Goal: Task Accomplishment & Management: Use online tool/utility

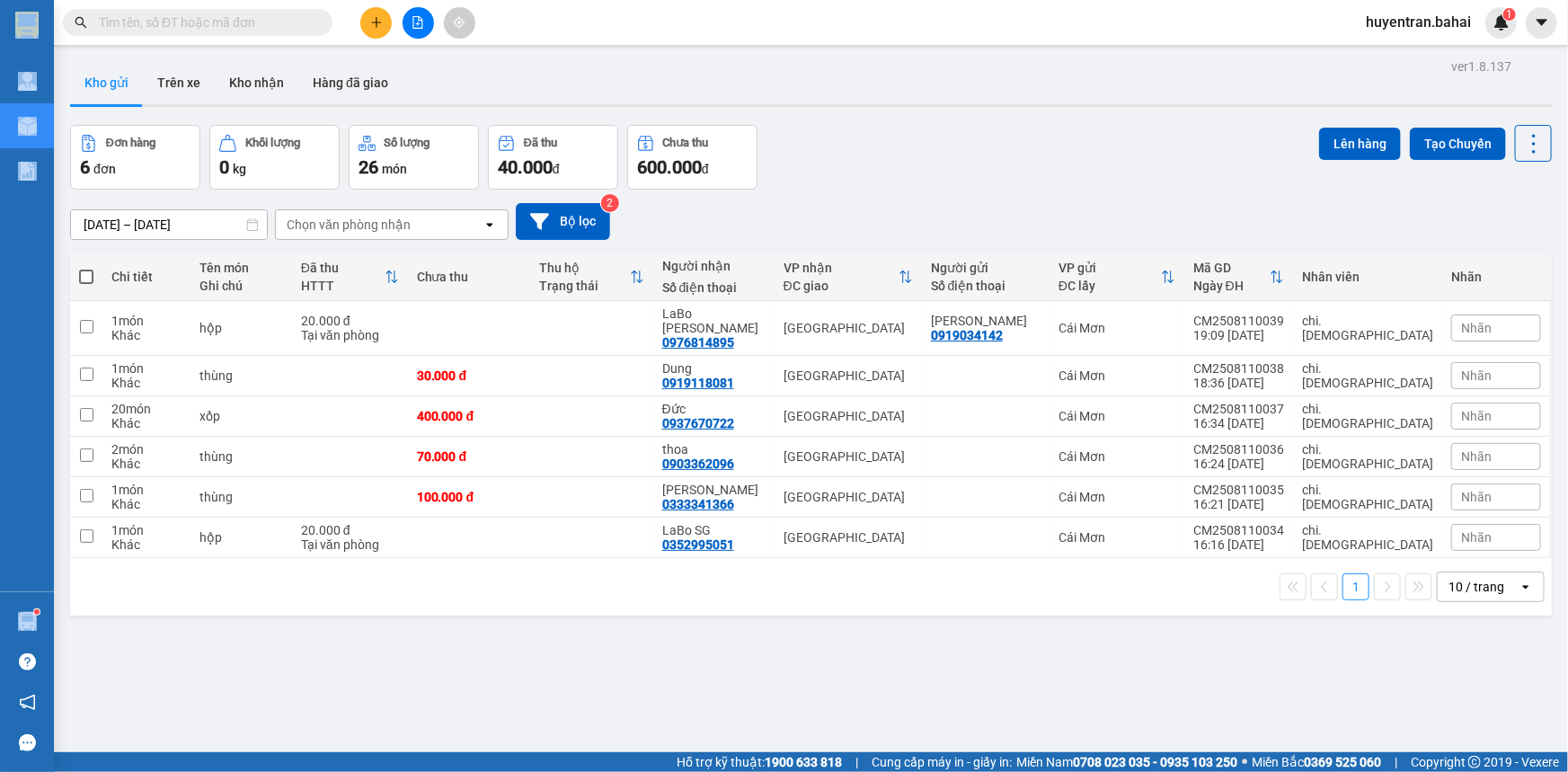
click at [88, 276] on span at bounding box center [86, 276] width 14 height 14
click at [86, 268] on input "checkbox" at bounding box center [86, 268] width 0 height 0
checkbox input "true"
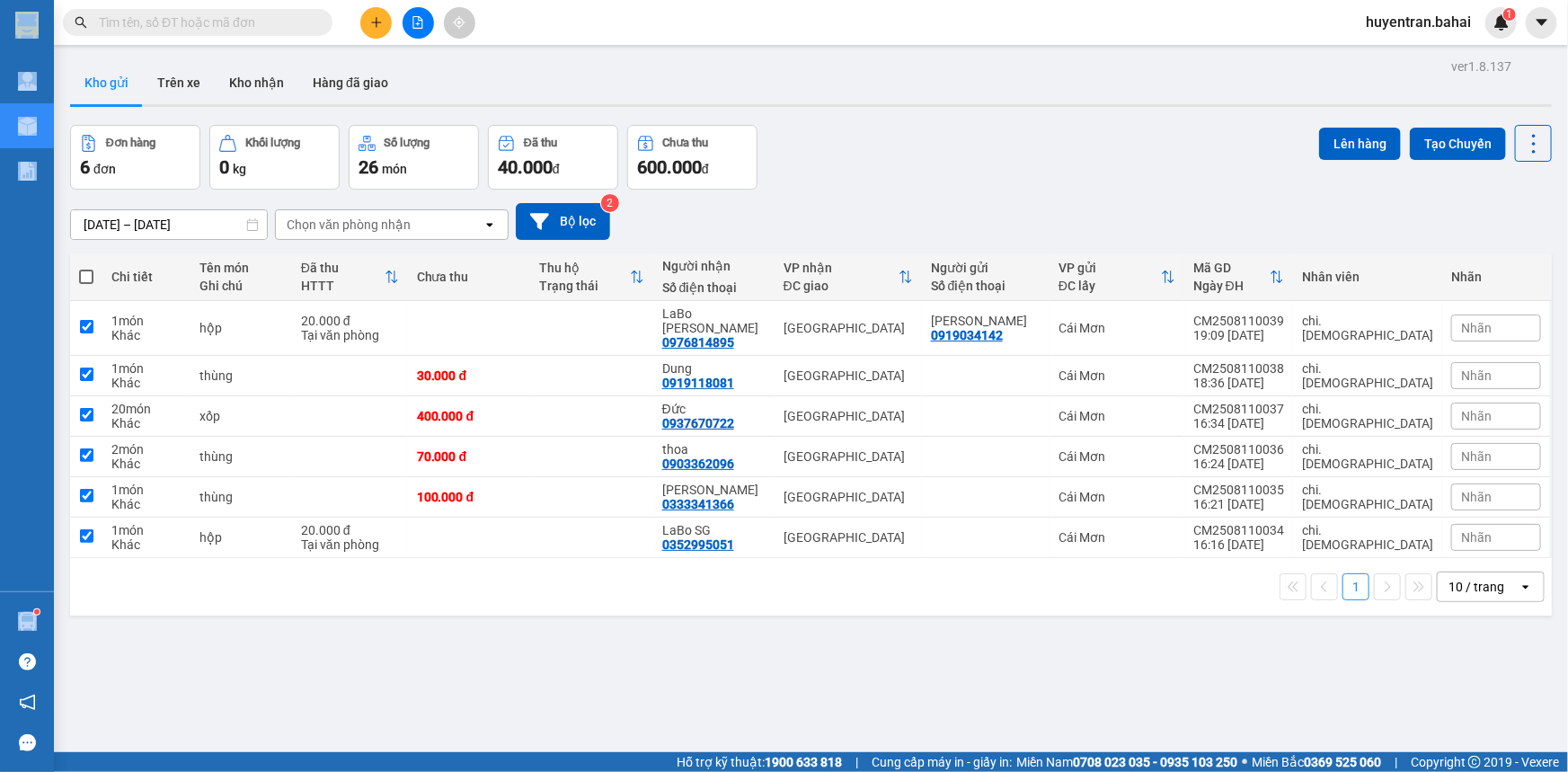
checkbox input "true"
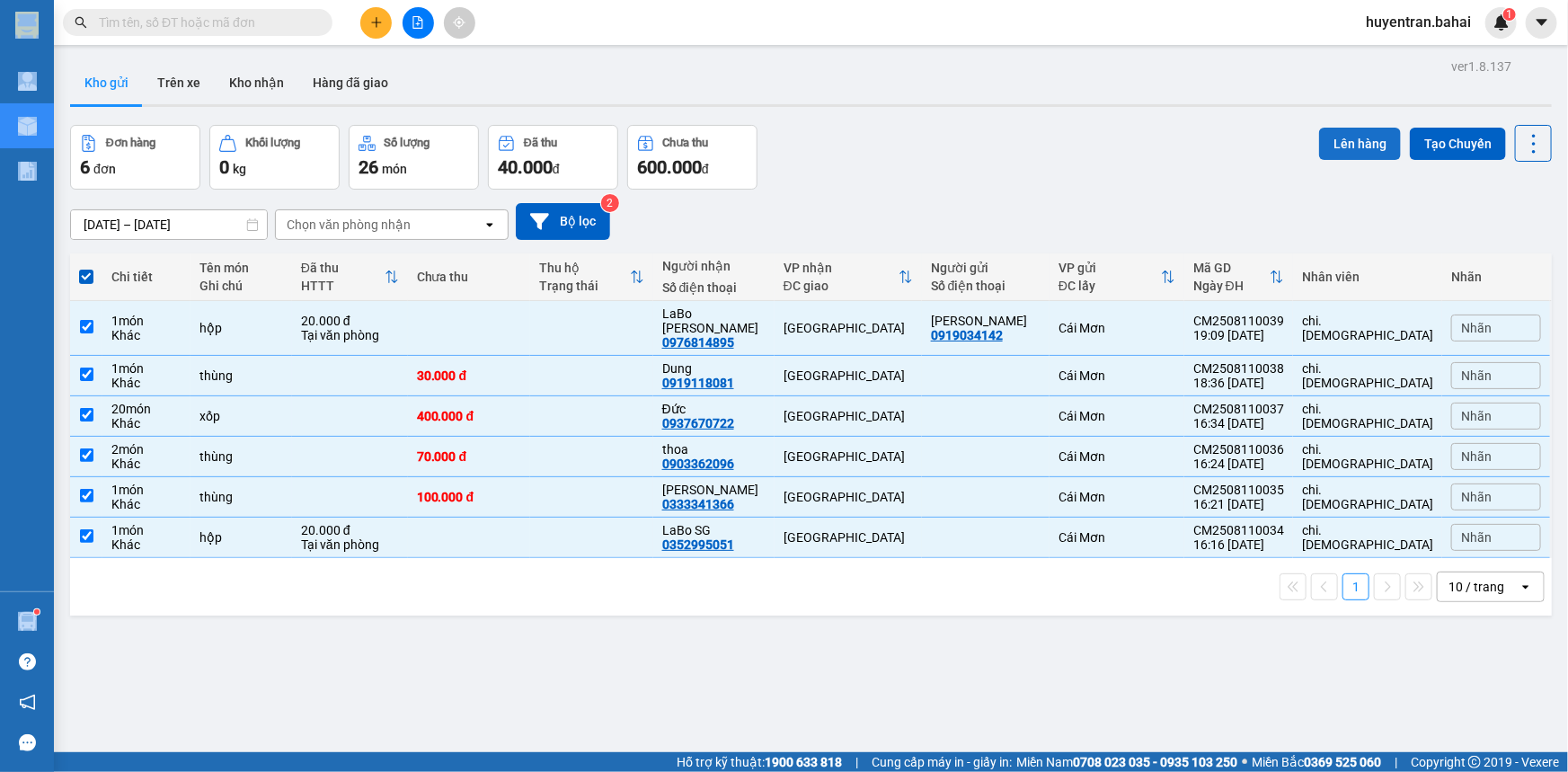
click at [1320, 139] on button "Lên hàng" at bounding box center [1361, 143] width 82 height 33
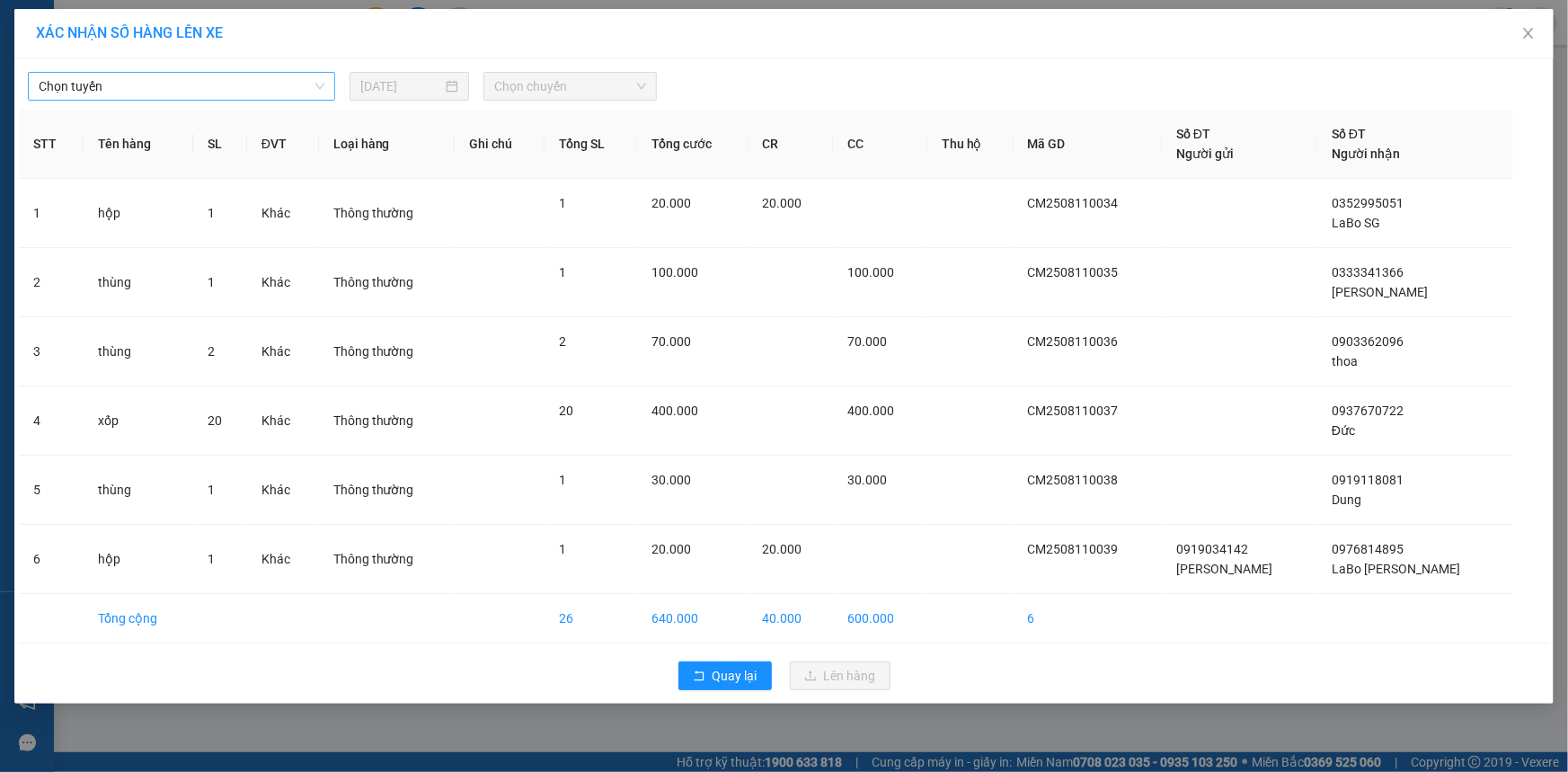
click at [182, 82] on span "Chọn tuyến" at bounding box center [181, 86] width 286 height 27
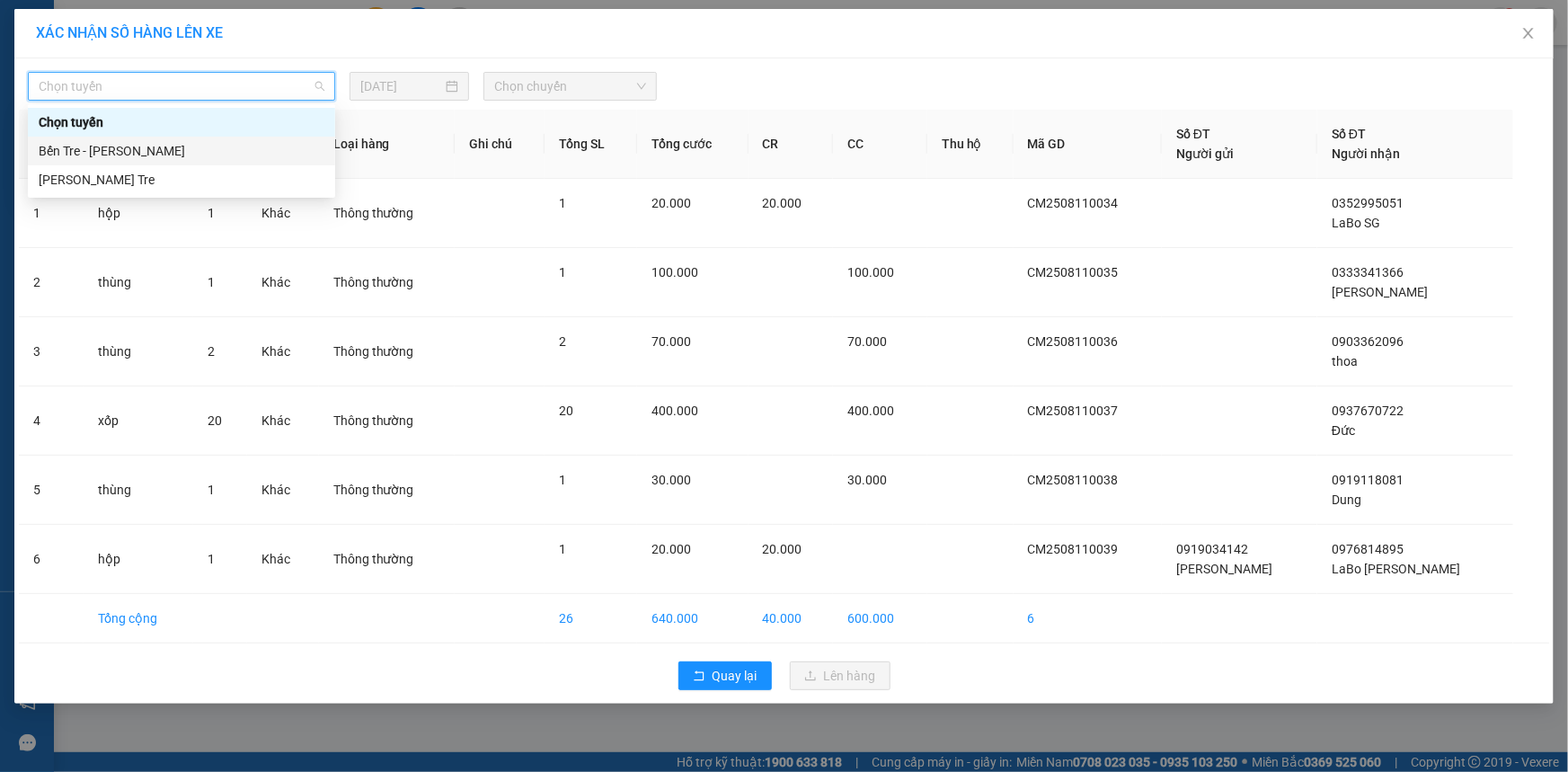
click at [162, 147] on div "Bến Tre - [PERSON_NAME]" at bounding box center [181, 151] width 286 height 20
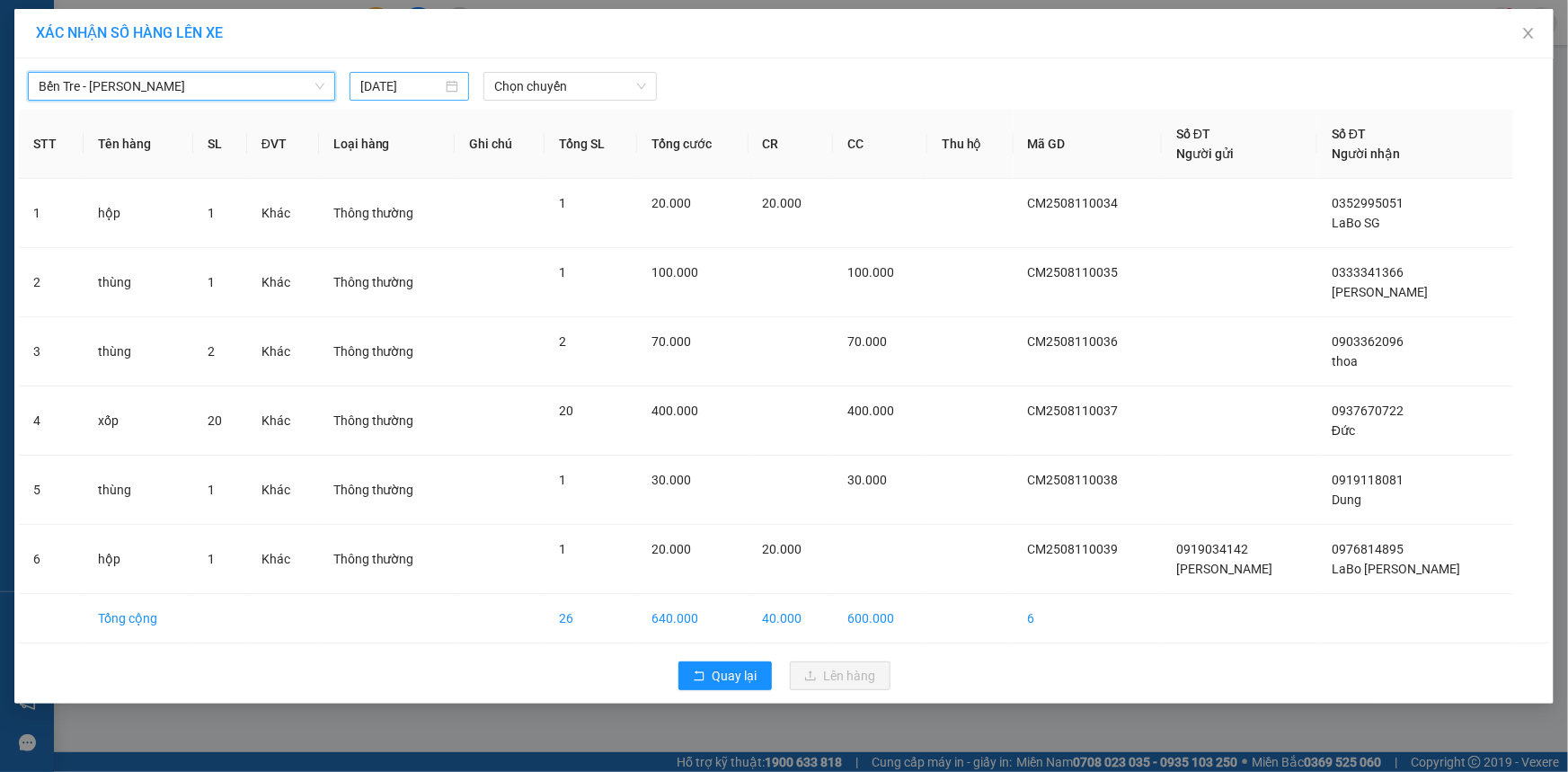
click at [414, 91] on input "[DATE]" at bounding box center [402, 86] width 82 height 20
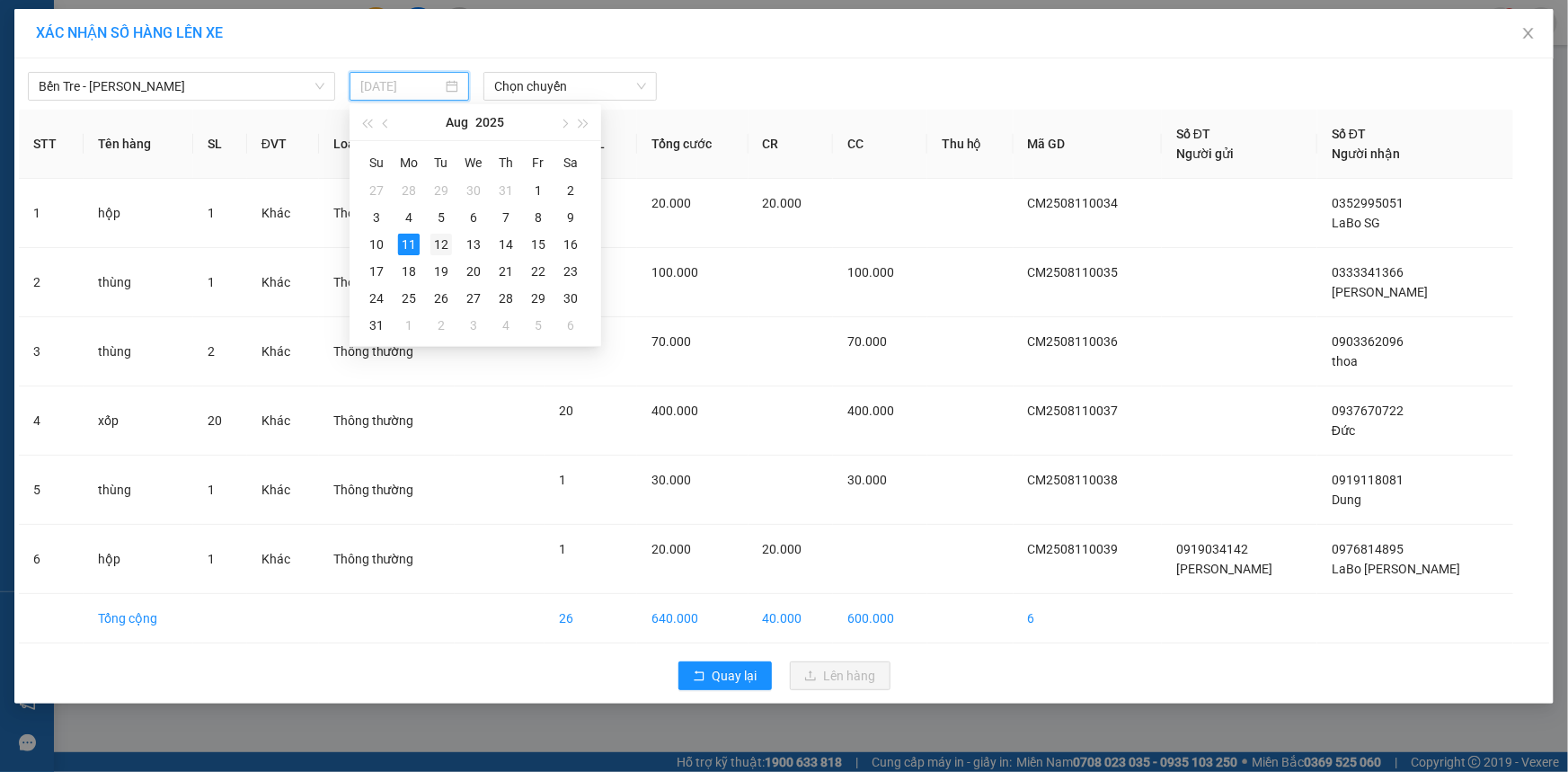
click at [442, 238] on div "12" at bounding box center [441, 244] width 21 height 21
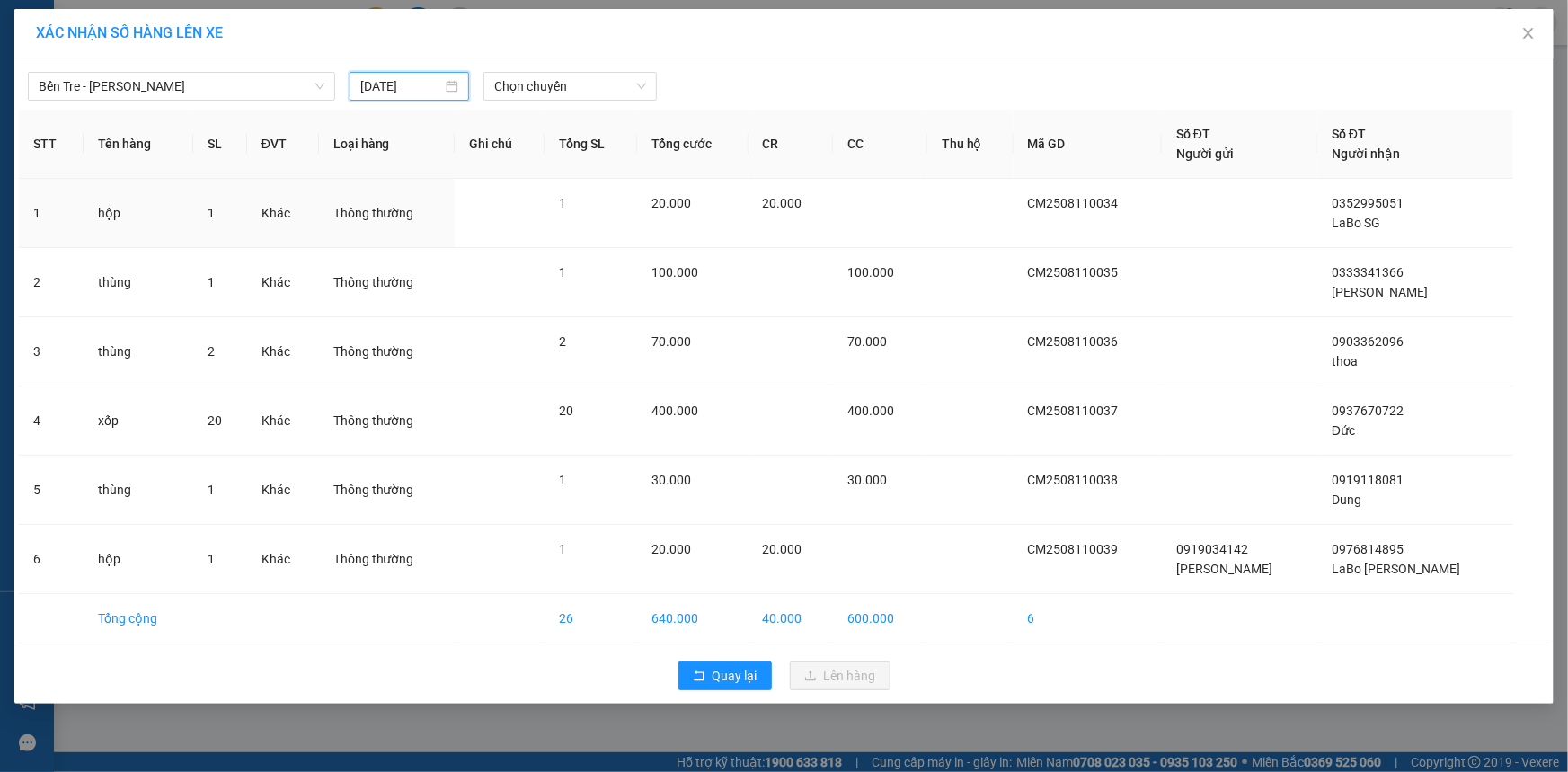
type input "[DATE]"
click at [556, 88] on span "Chọn chuyến" at bounding box center [569, 86] width 152 height 27
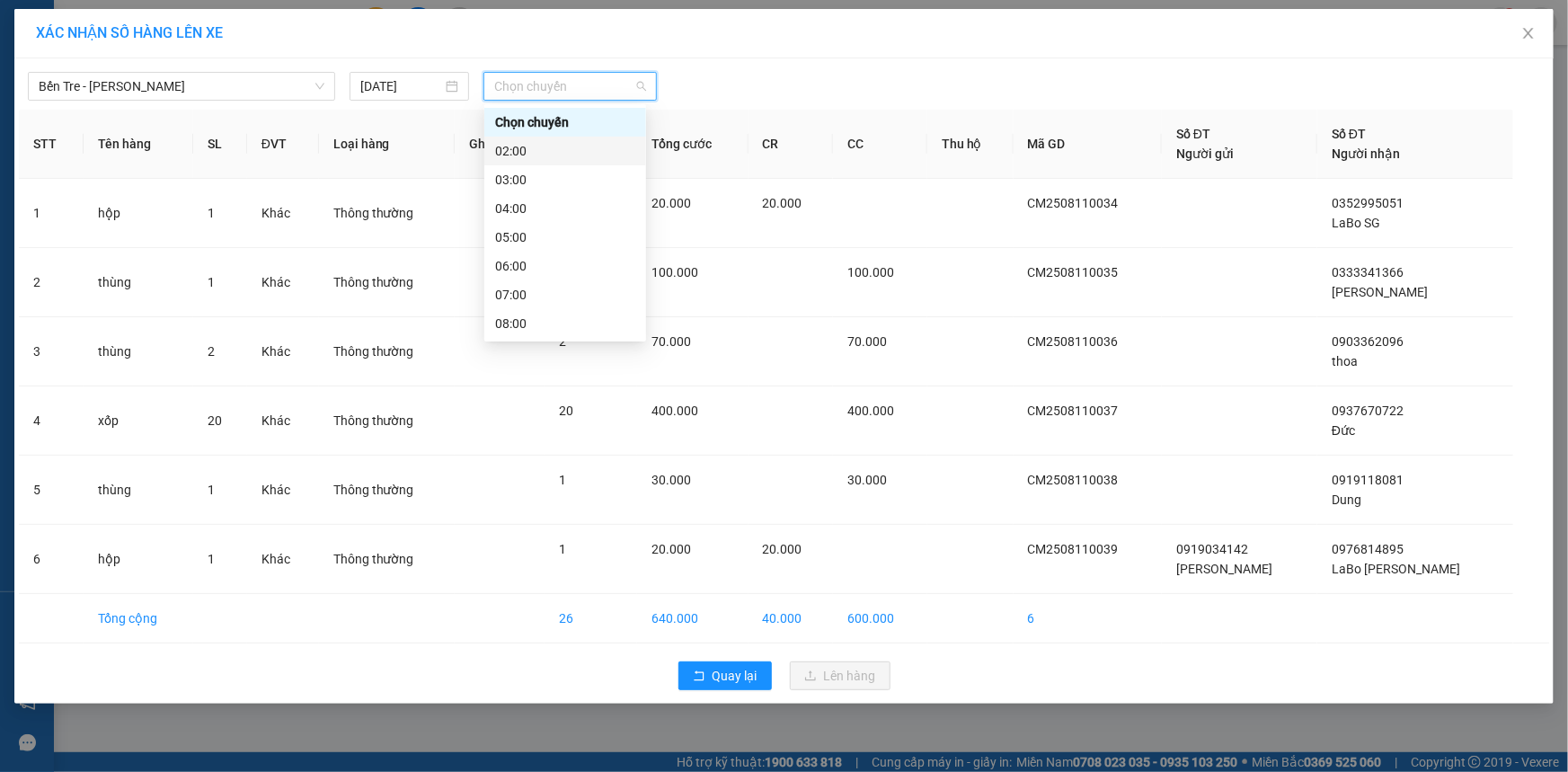
click at [527, 155] on div "02:00" at bounding box center [565, 151] width 140 height 20
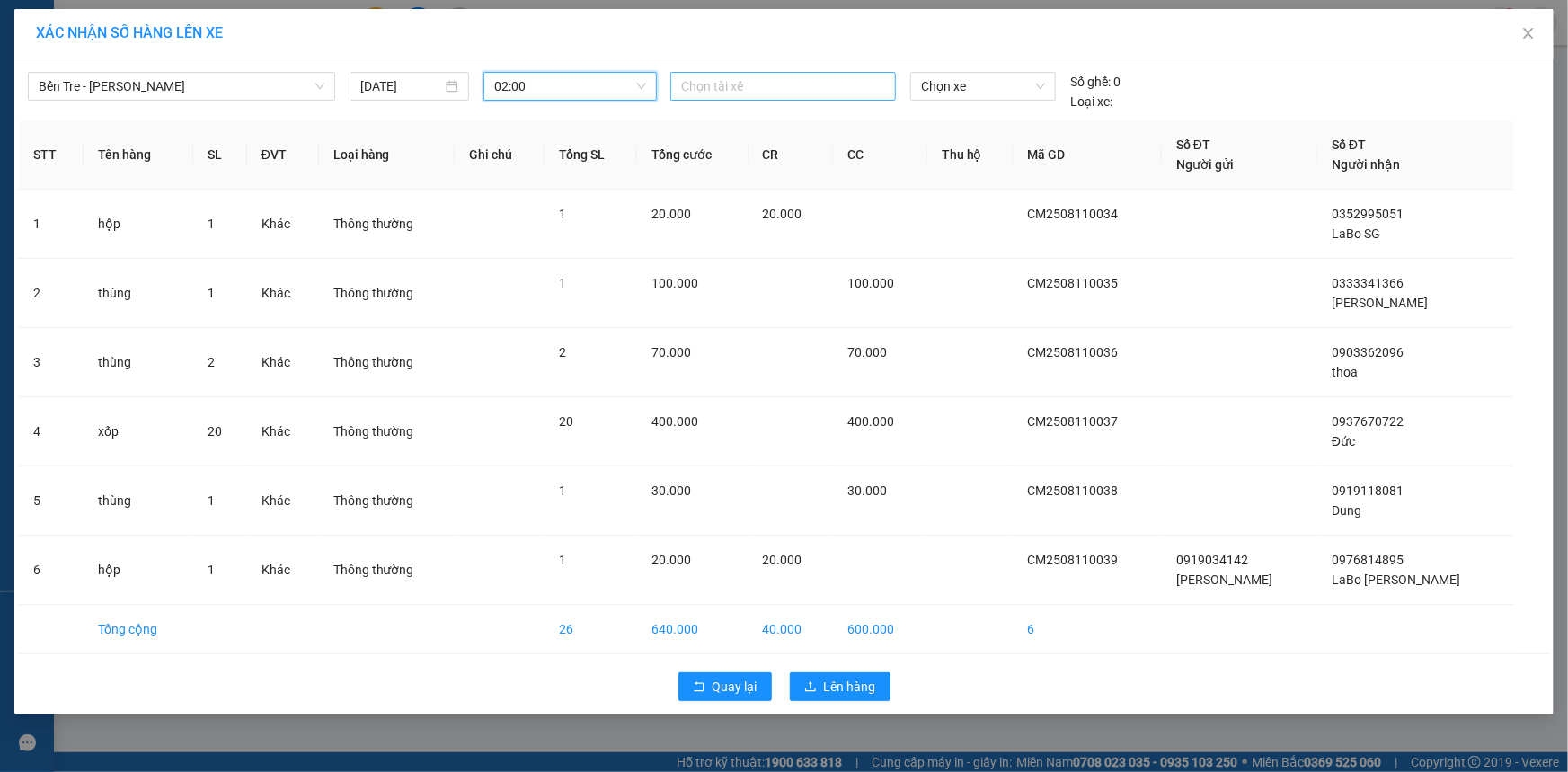
click at [701, 81] on div at bounding box center [783, 86] width 217 height 21
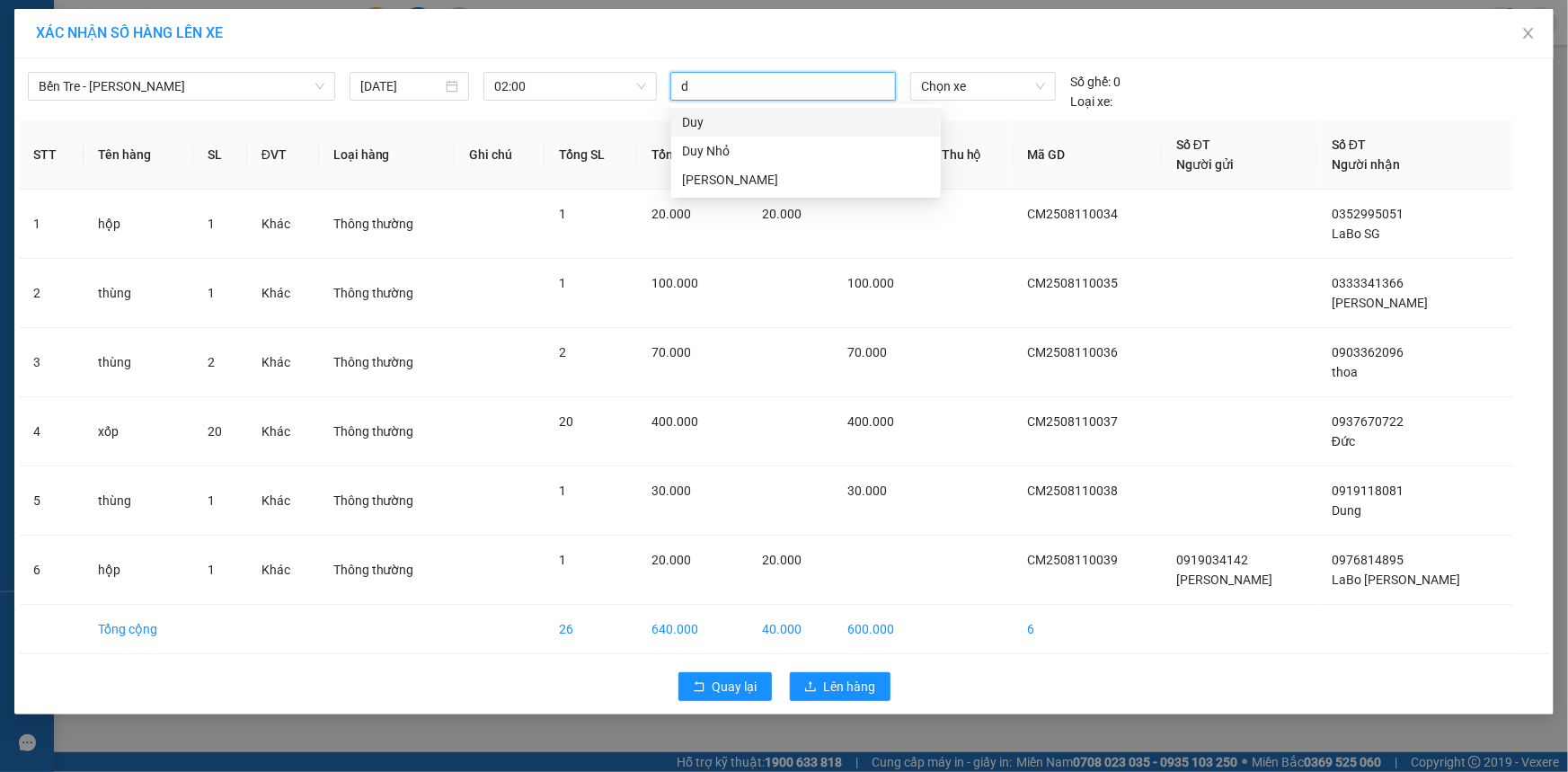
type input "du"
click at [737, 151] on div "Duy Nhỏ" at bounding box center [805, 151] width 248 height 20
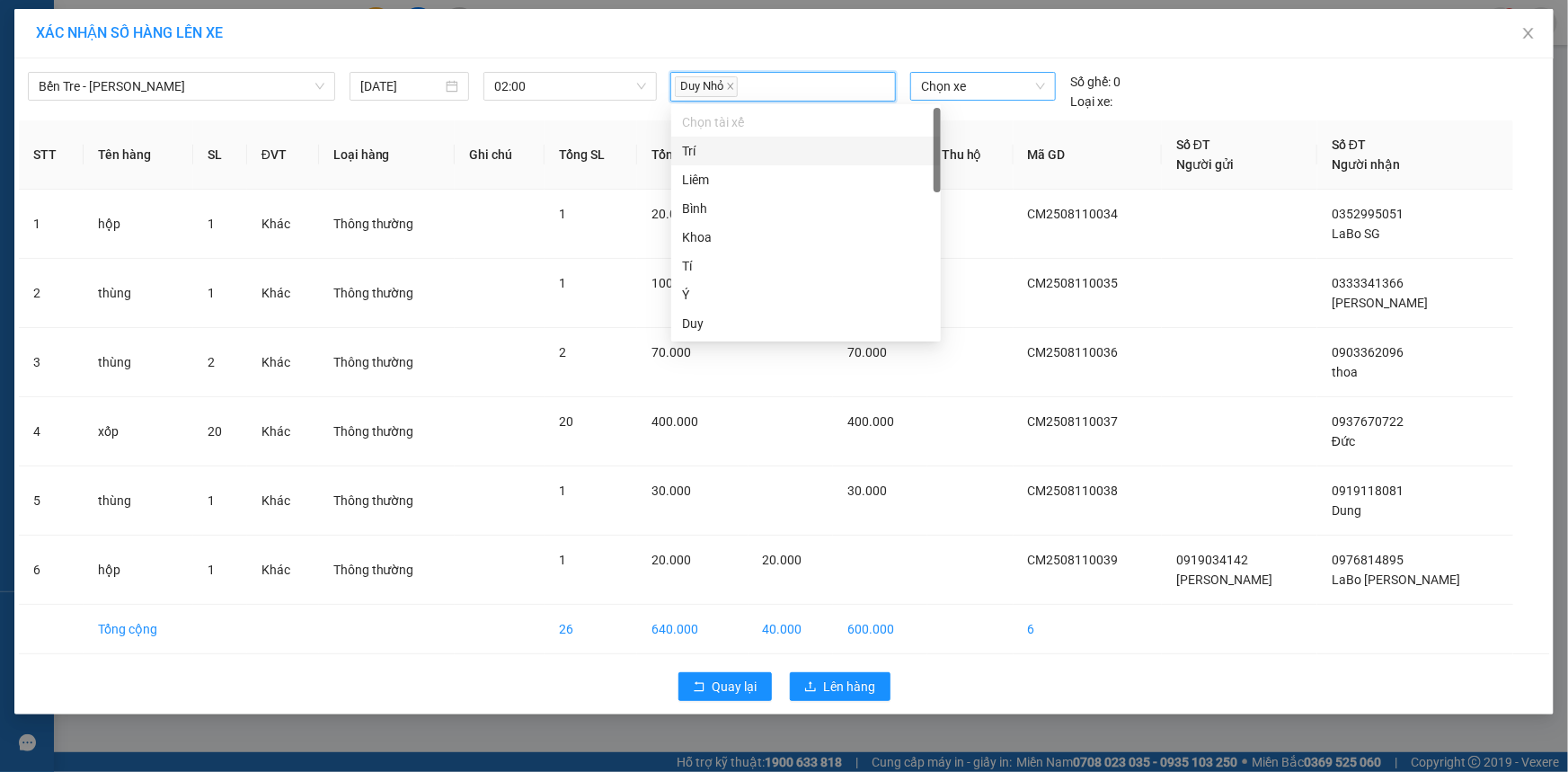
click at [971, 84] on span "Chọn xe" at bounding box center [983, 86] width 124 height 27
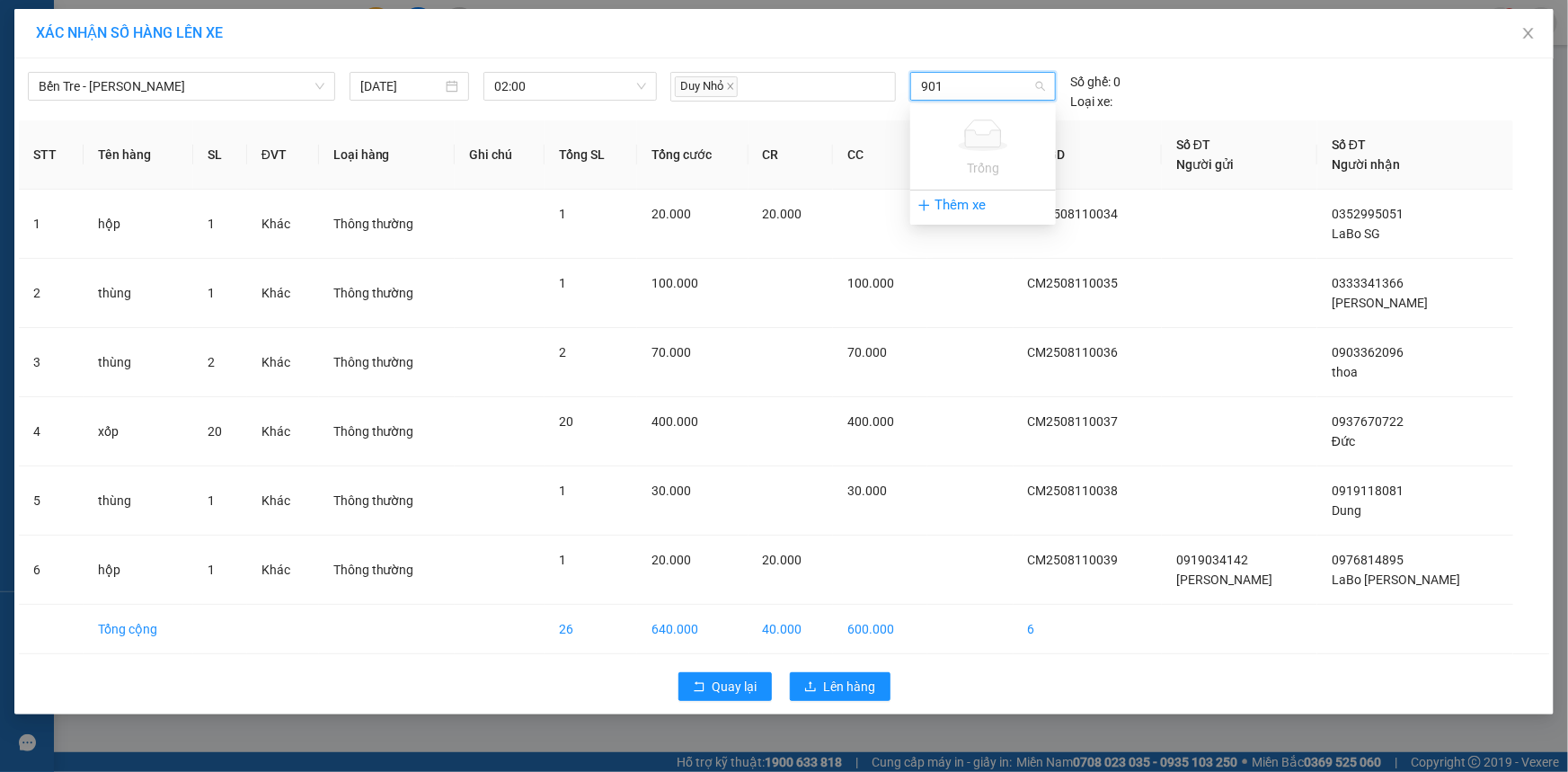
type input "90"
click at [949, 117] on div "71B-007.90" at bounding box center [983, 122] width 124 height 20
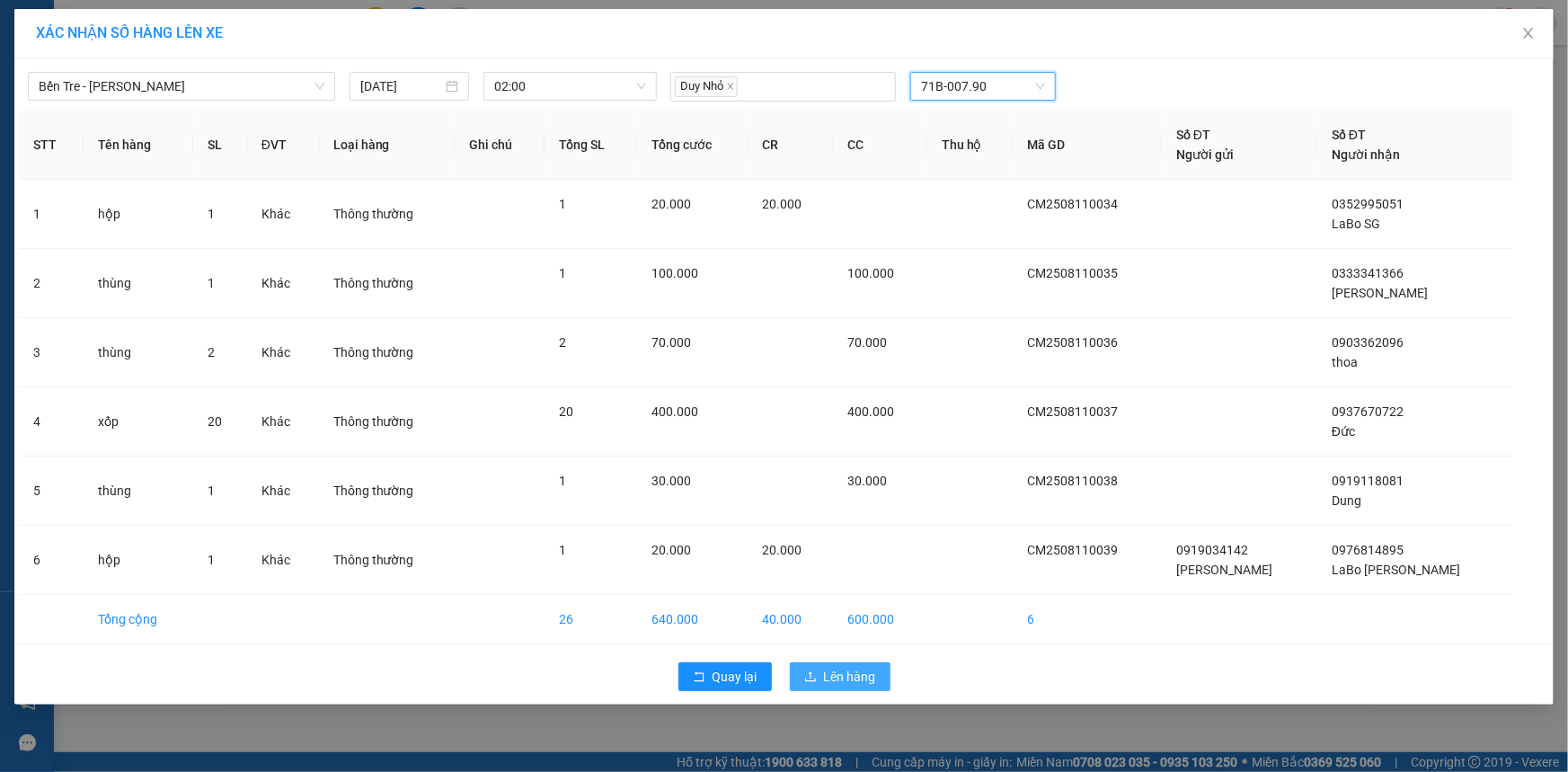
click at [817, 670] on button "Lên hàng" at bounding box center [840, 676] width 100 height 29
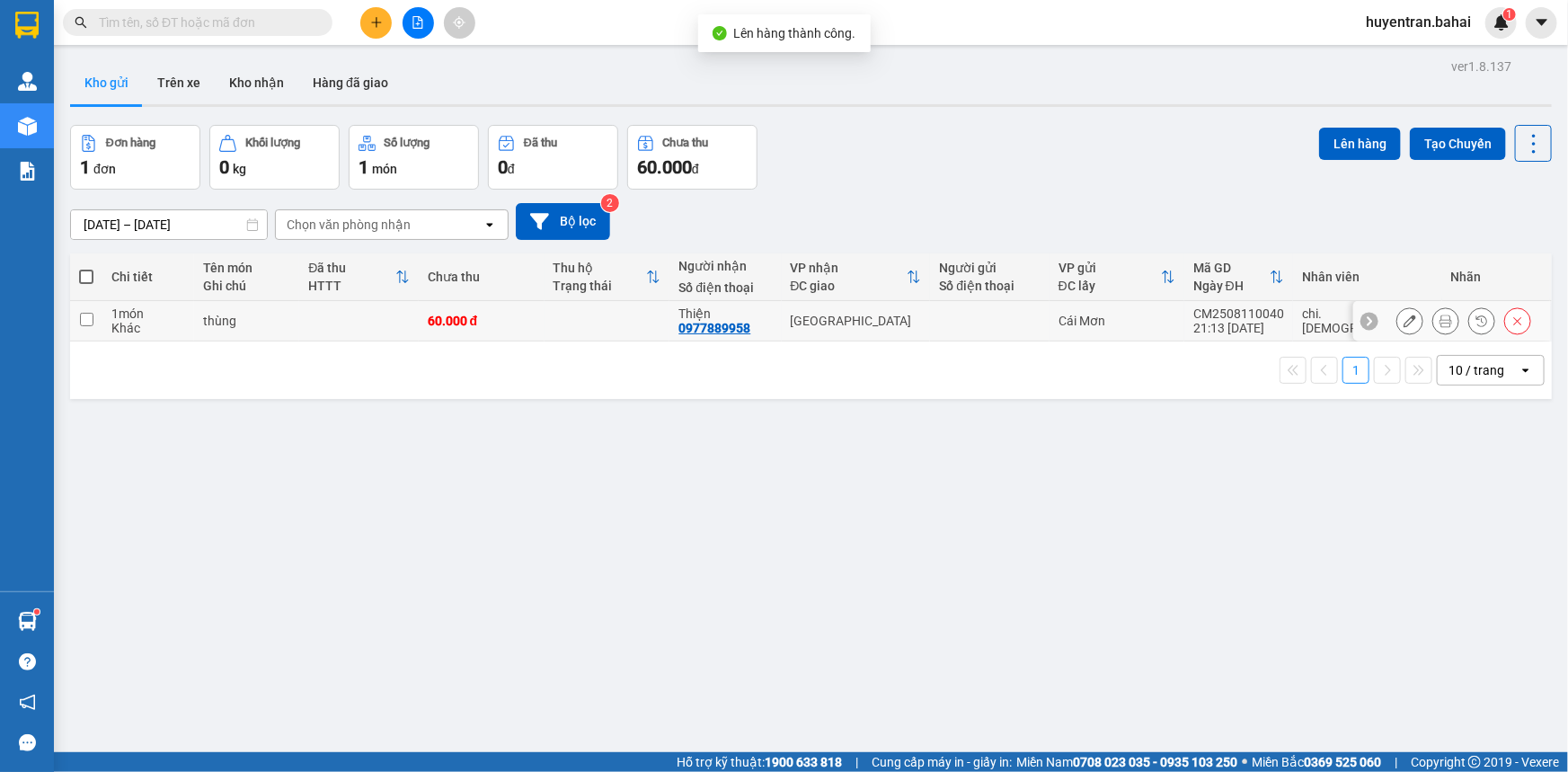
click at [630, 322] on td at bounding box center [607, 321] width 126 height 40
checkbox input "true"
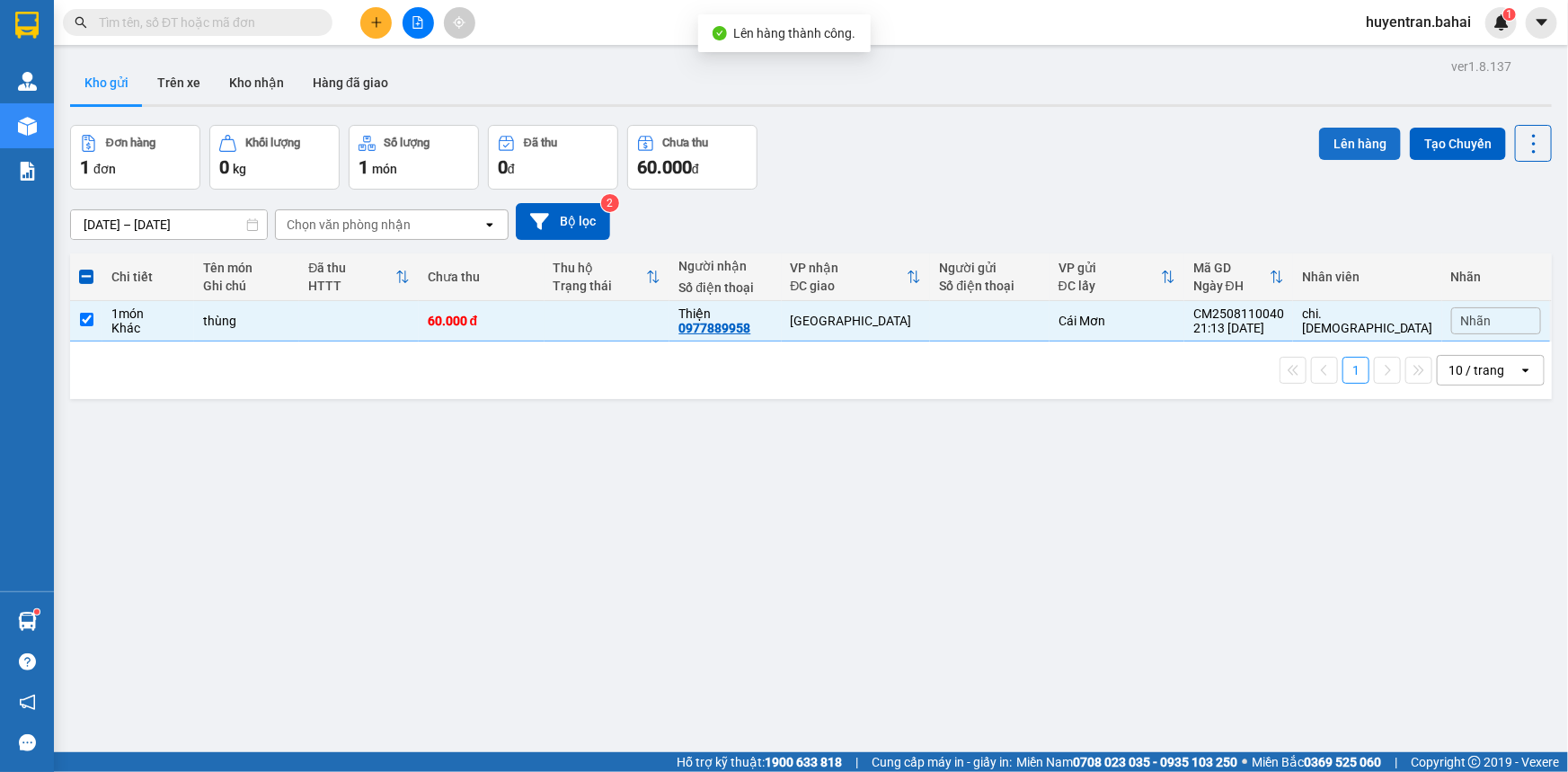
click at [1321, 144] on button "Lên hàng" at bounding box center [1361, 143] width 82 height 33
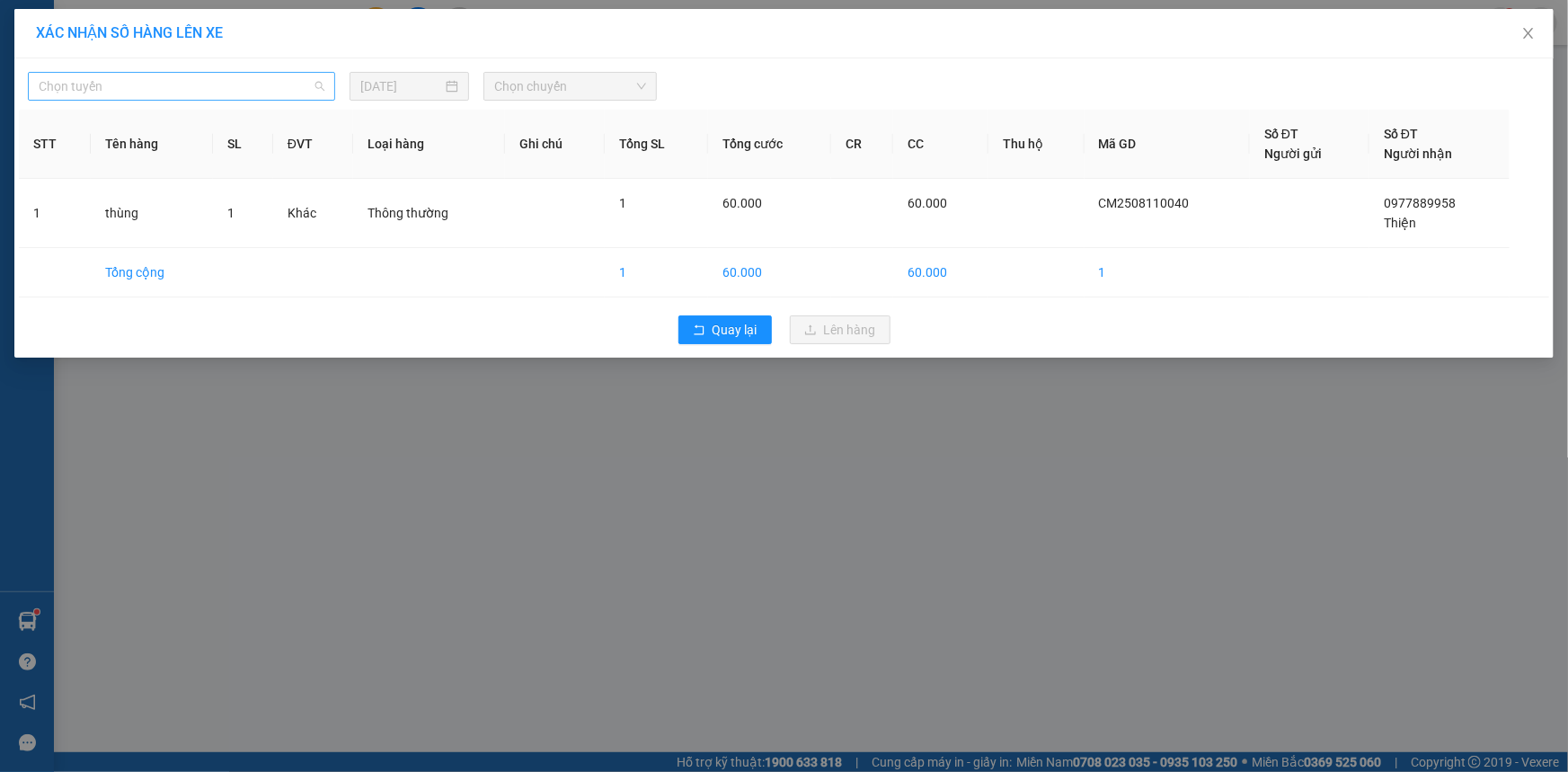
click at [254, 77] on span "Chọn tuyến" at bounding box center [181, 86] width 286 height 27
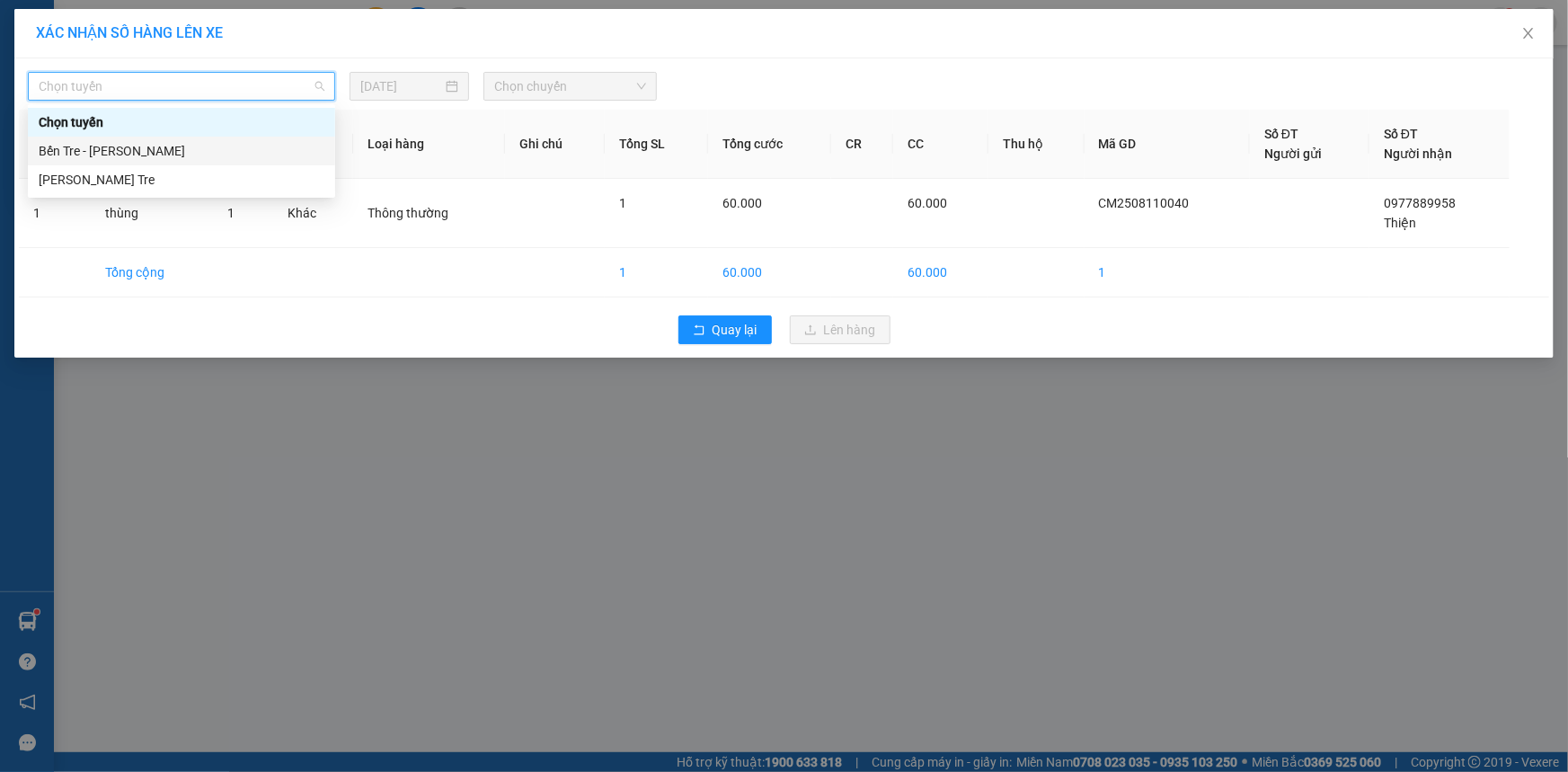
click at [281, 159] on div "Bến Tre - [PERSON_NAME]" at bounding box center [181, 151] width 286 height 20
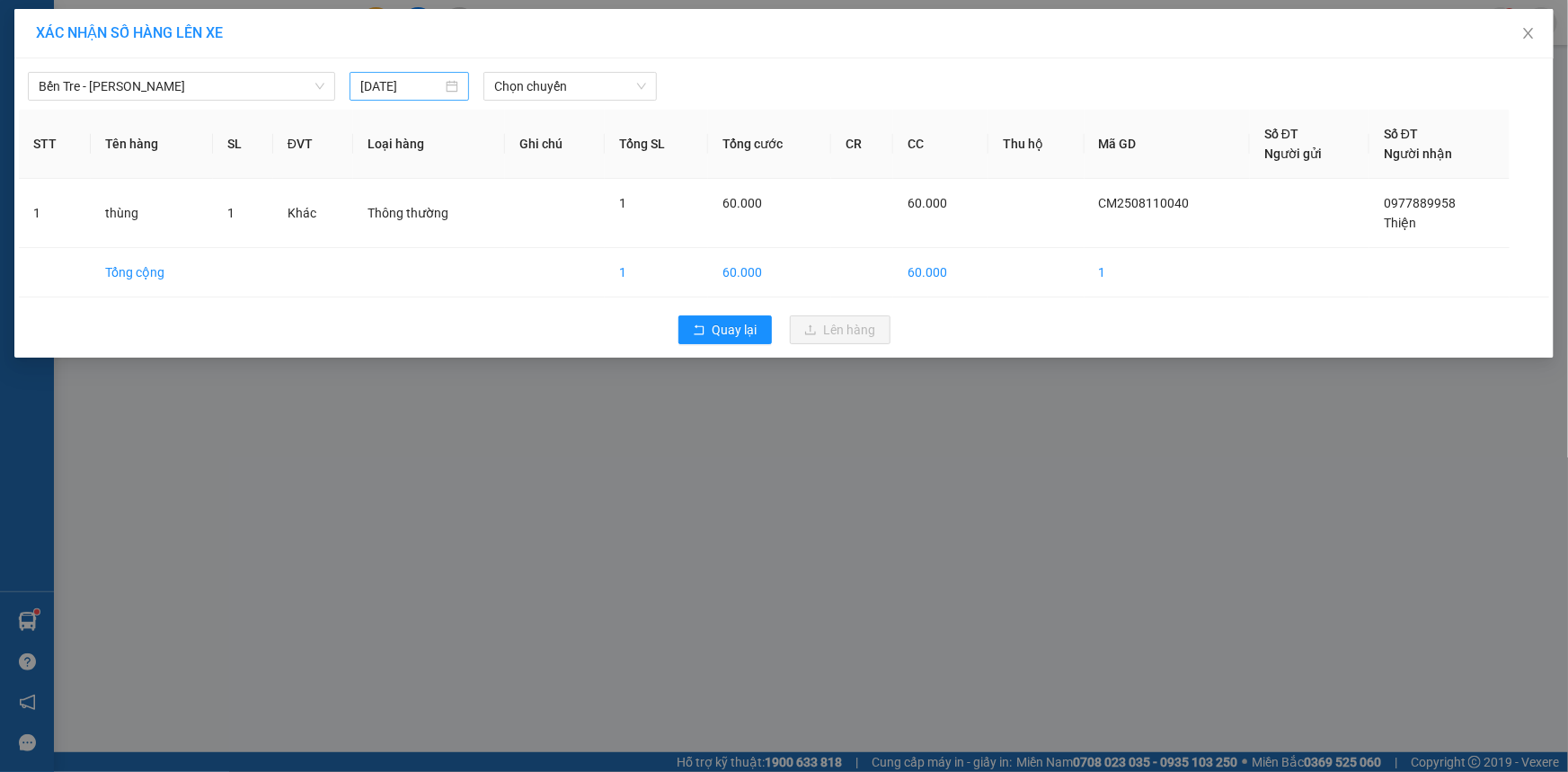
click at [450, 90] on div "[DATE]" at bounding box center [409, 86] width 98 height 20
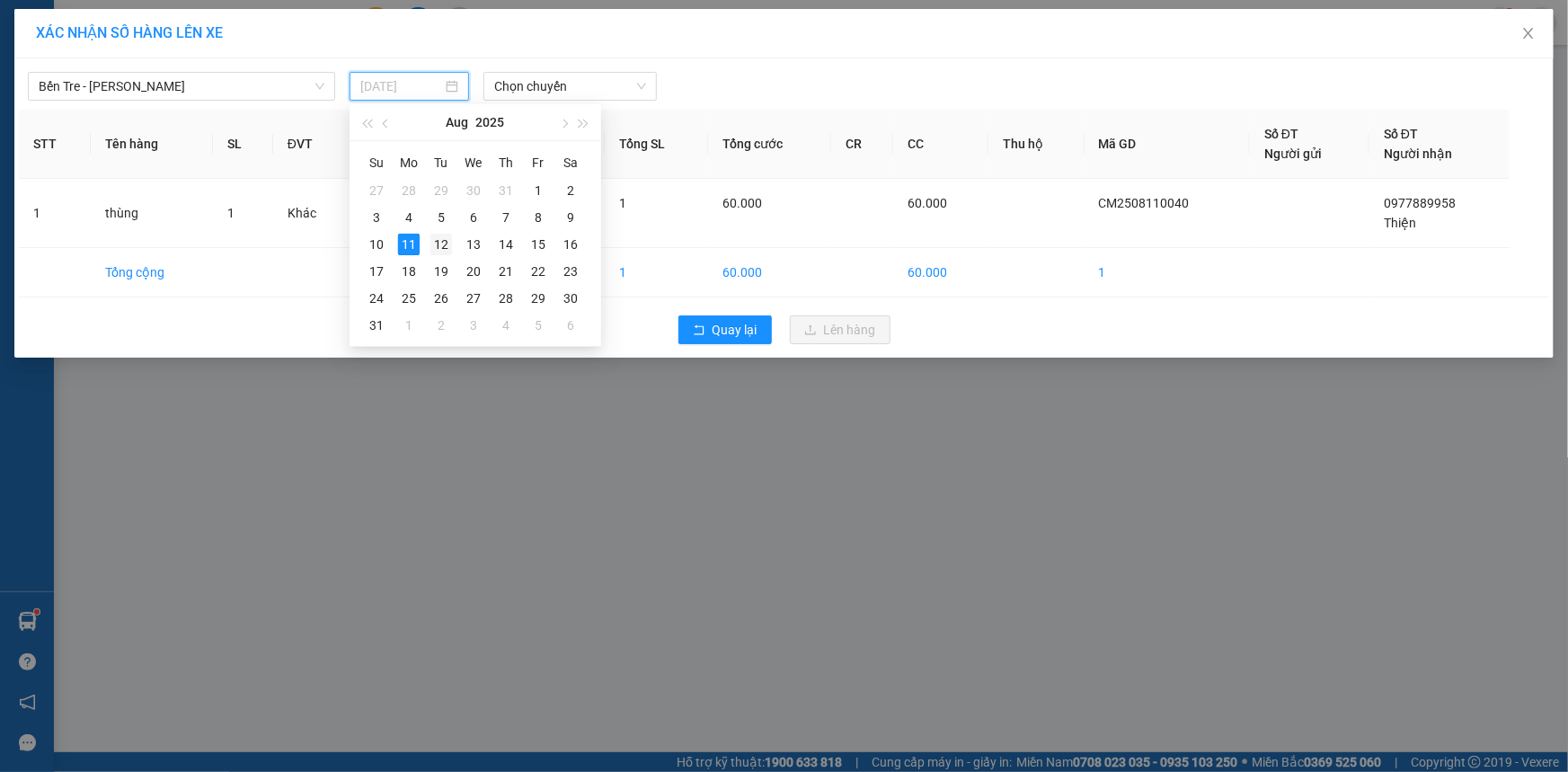
click at [438, 233] on div "12" at bounding box center [441, 244] width 21 height 21
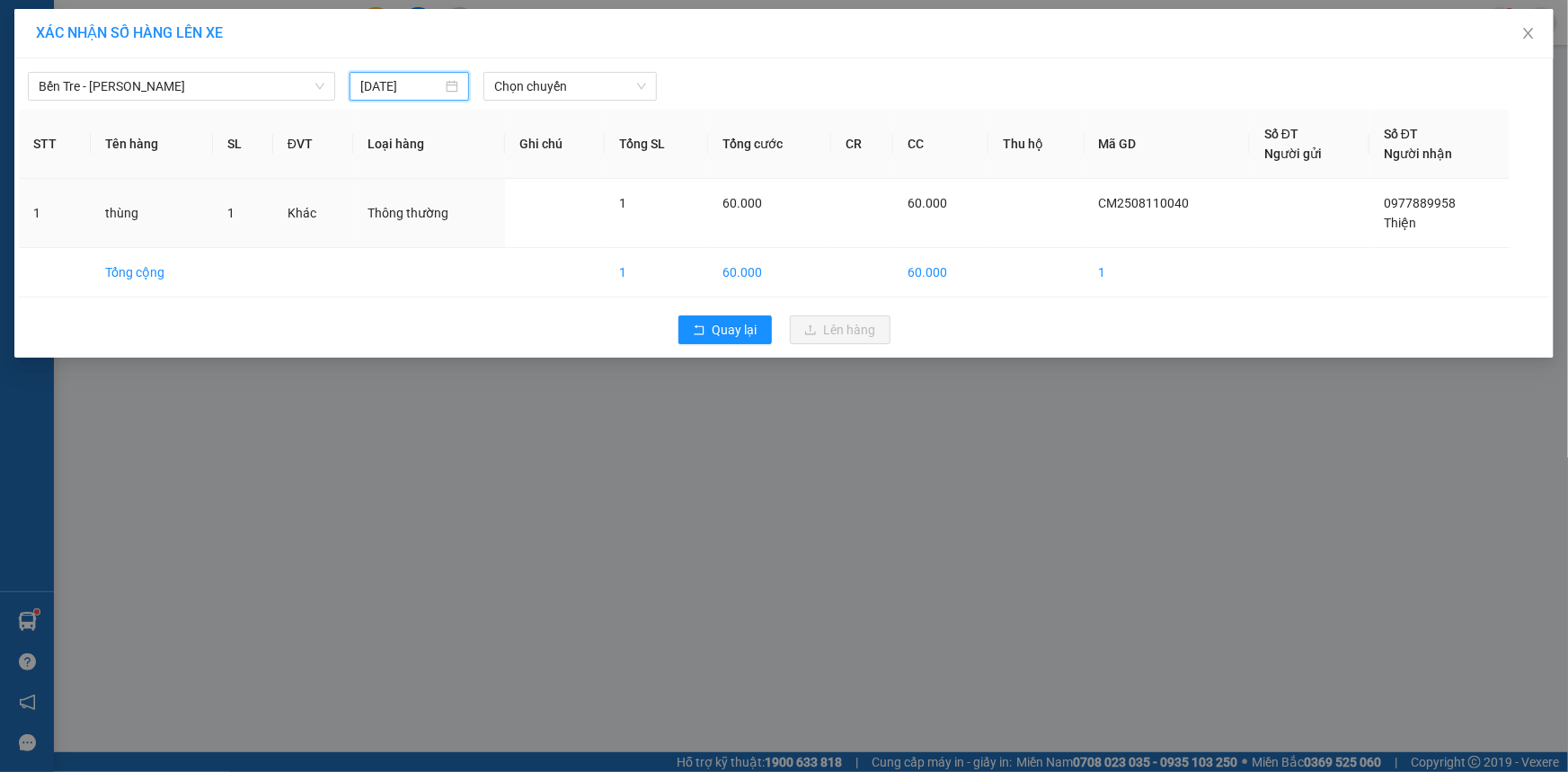
type input "[DATE]"
click at [565, 87] on span "Chọn chuyến" at bounding box center [569, 86] width 152 height 27
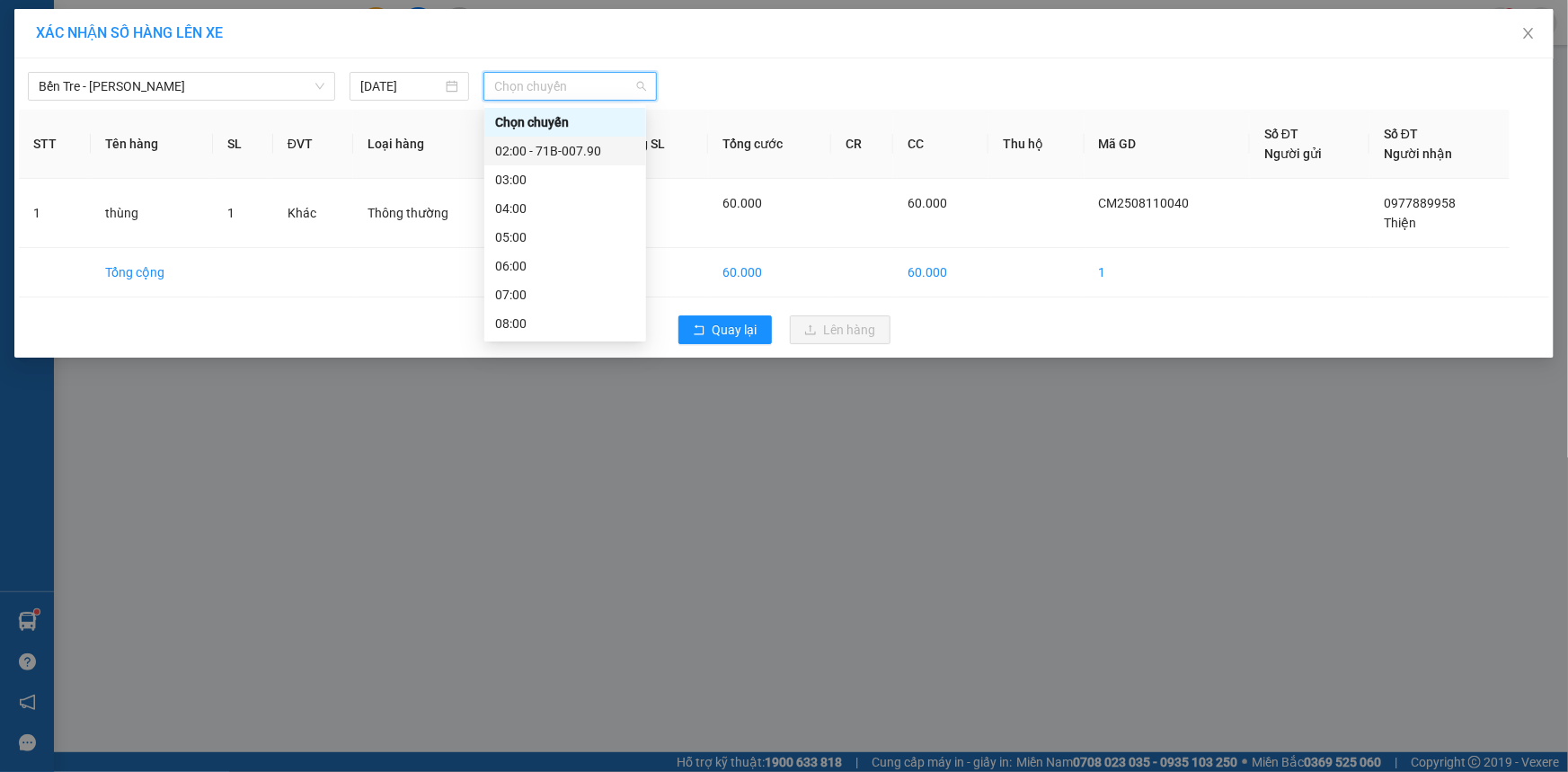
click at [573, 143] on div "02:00 - 71B-007.90" at bounding box center [565, 151] width 140 height 20
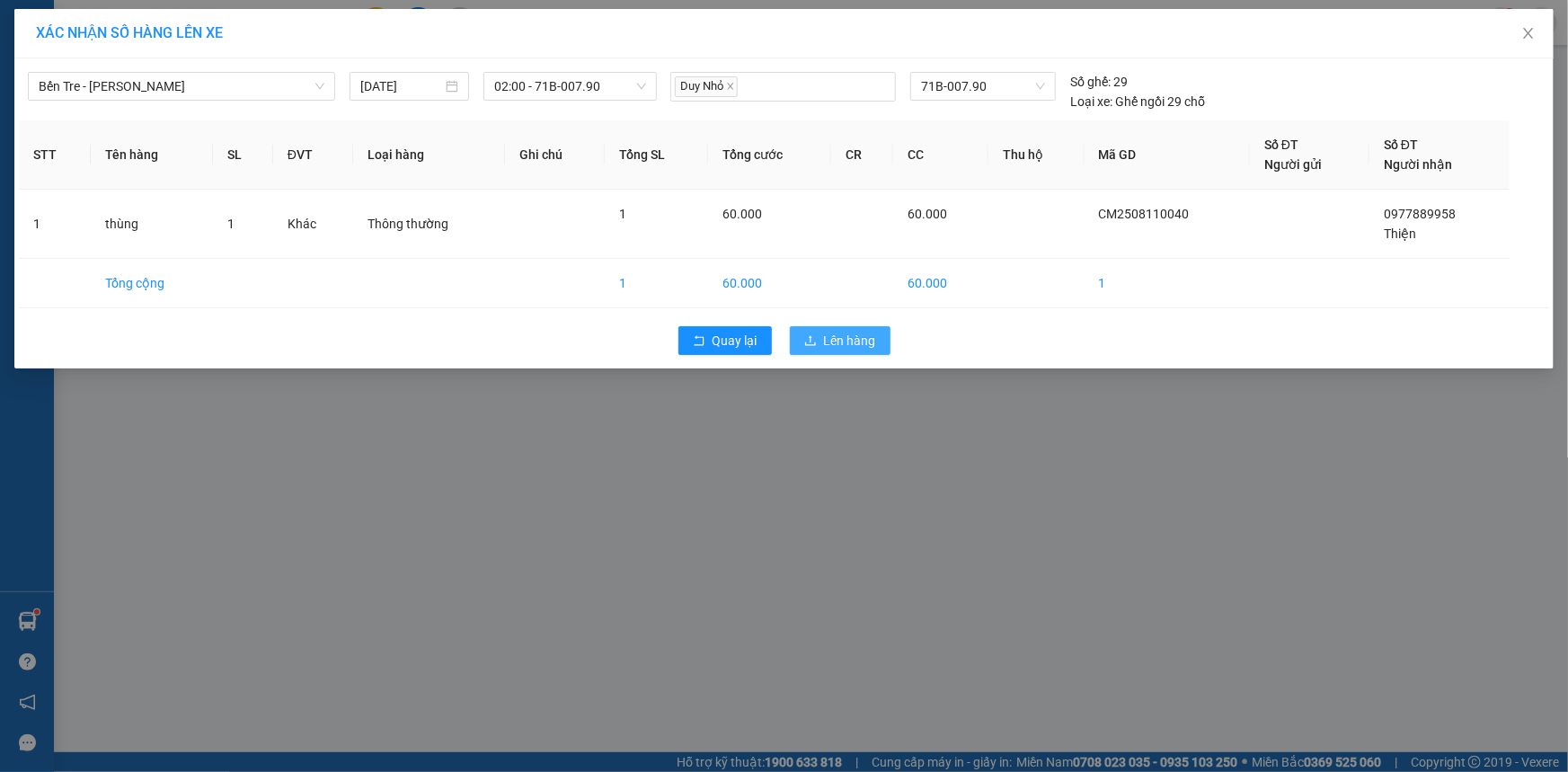
click at [821, 331] on button "Lên hàng" at bounding box center [840, 340] width 100 height 29
